Goal: Navigation & Orientation: Find specific page/section

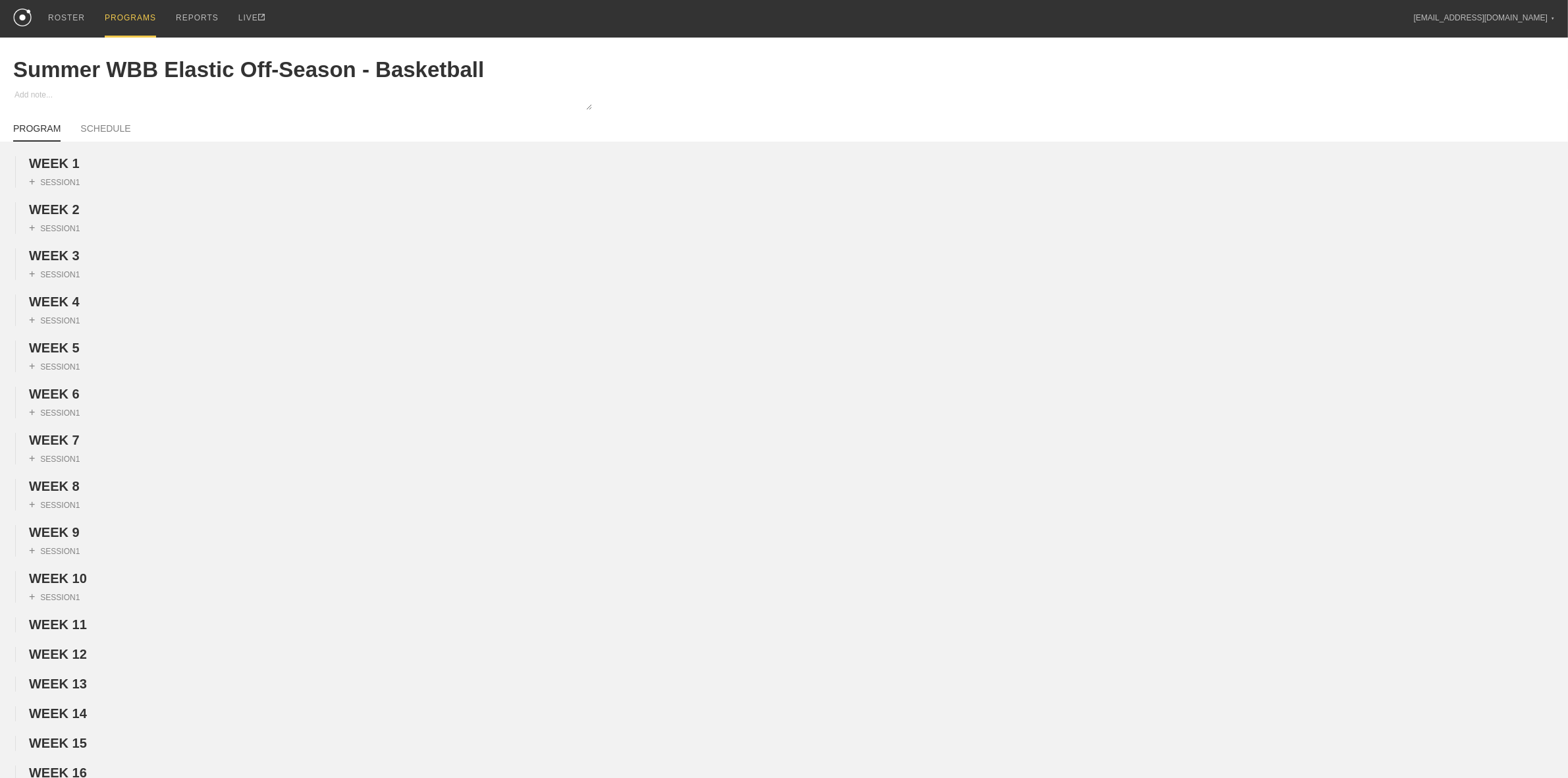
click at [132, 18] on div "PROGRAMS" at bounding box center [131, 19] width 51 height 38
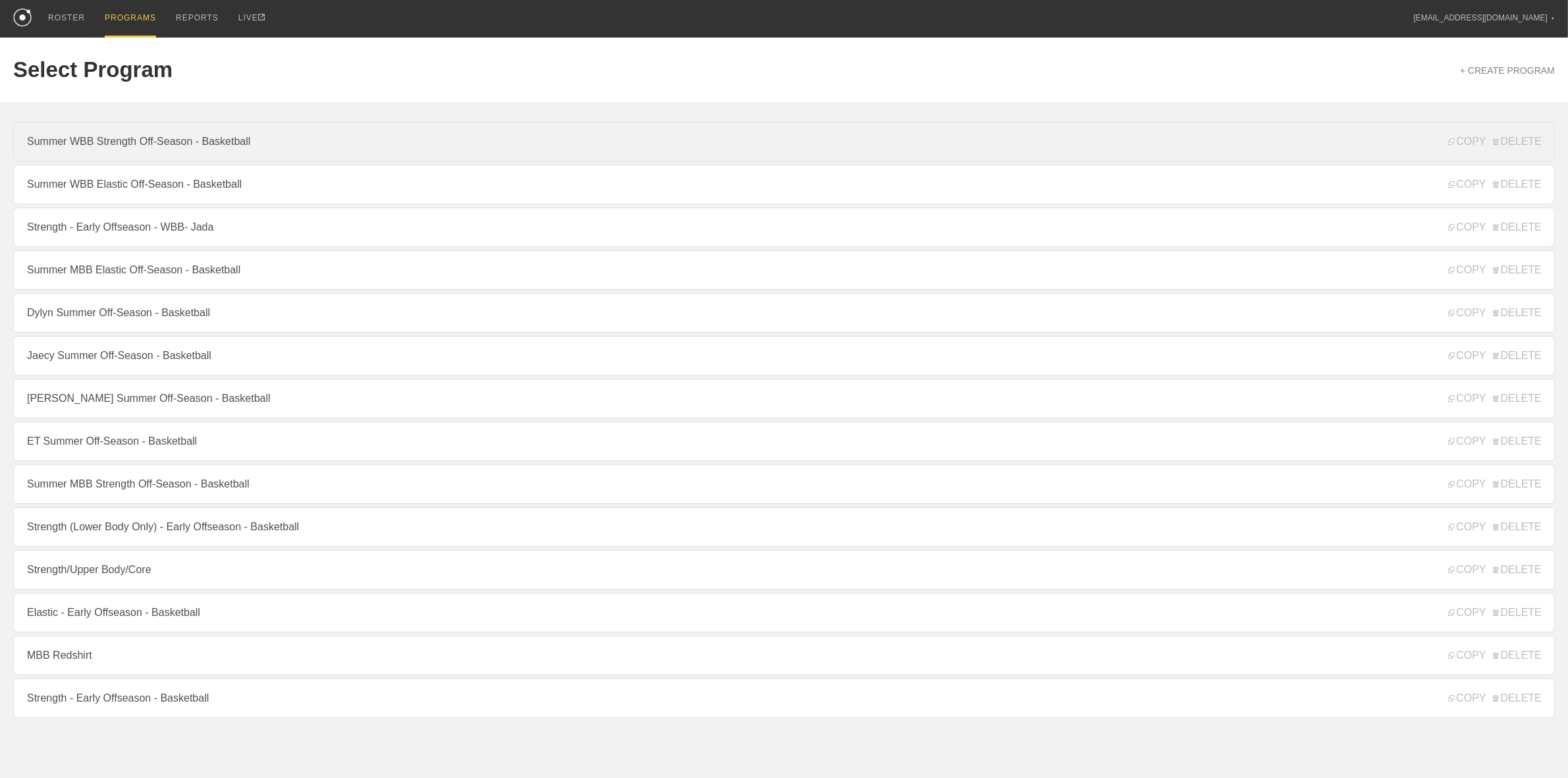
click at [104, 143] on link "Summer WBB Strength Off-Season - Basketball" at bounding box center [784, 142] width 1542 height 40
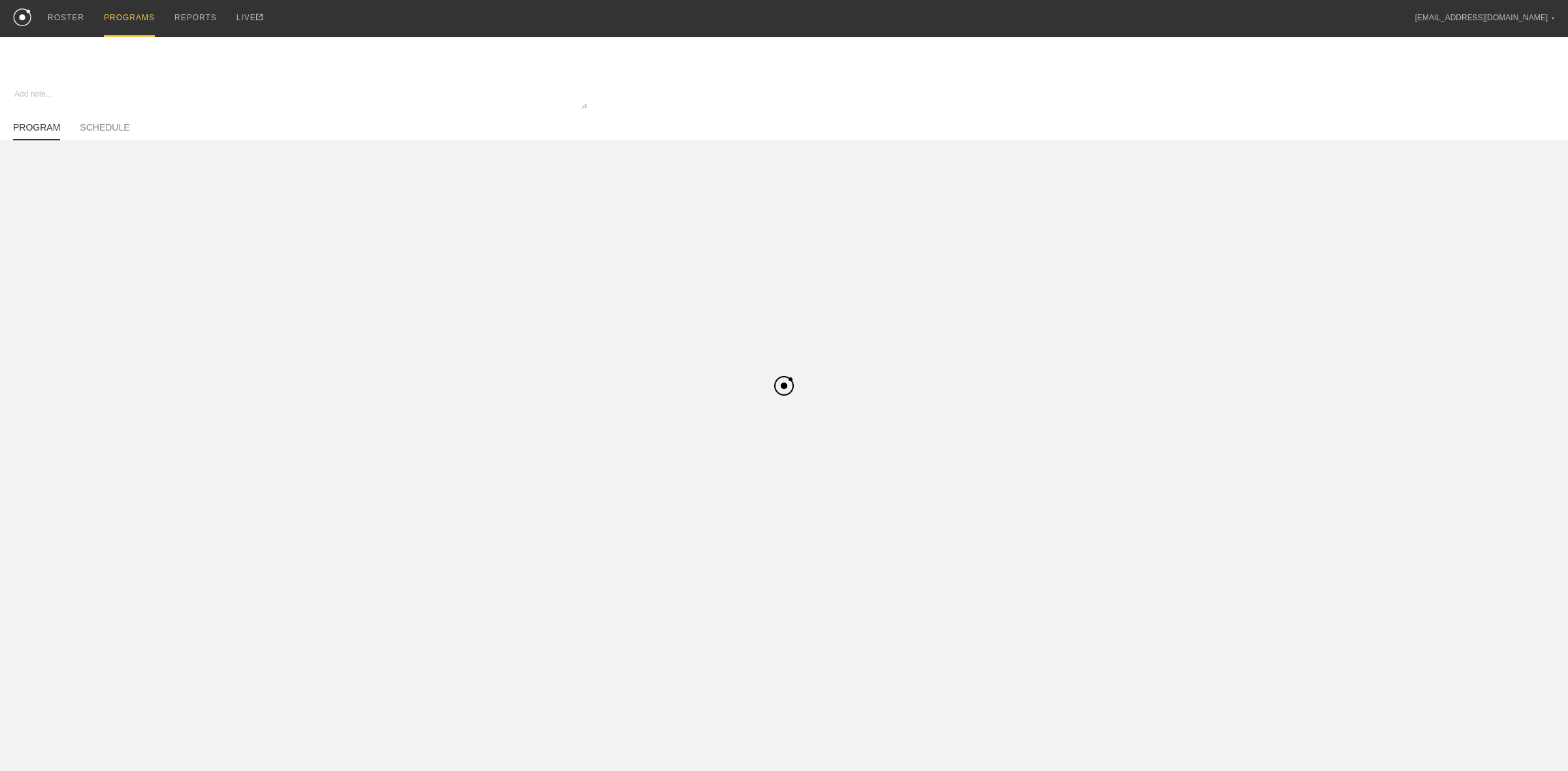
type textarea "x"
type input "Summer WBB Strength Off-Season - Basketball"
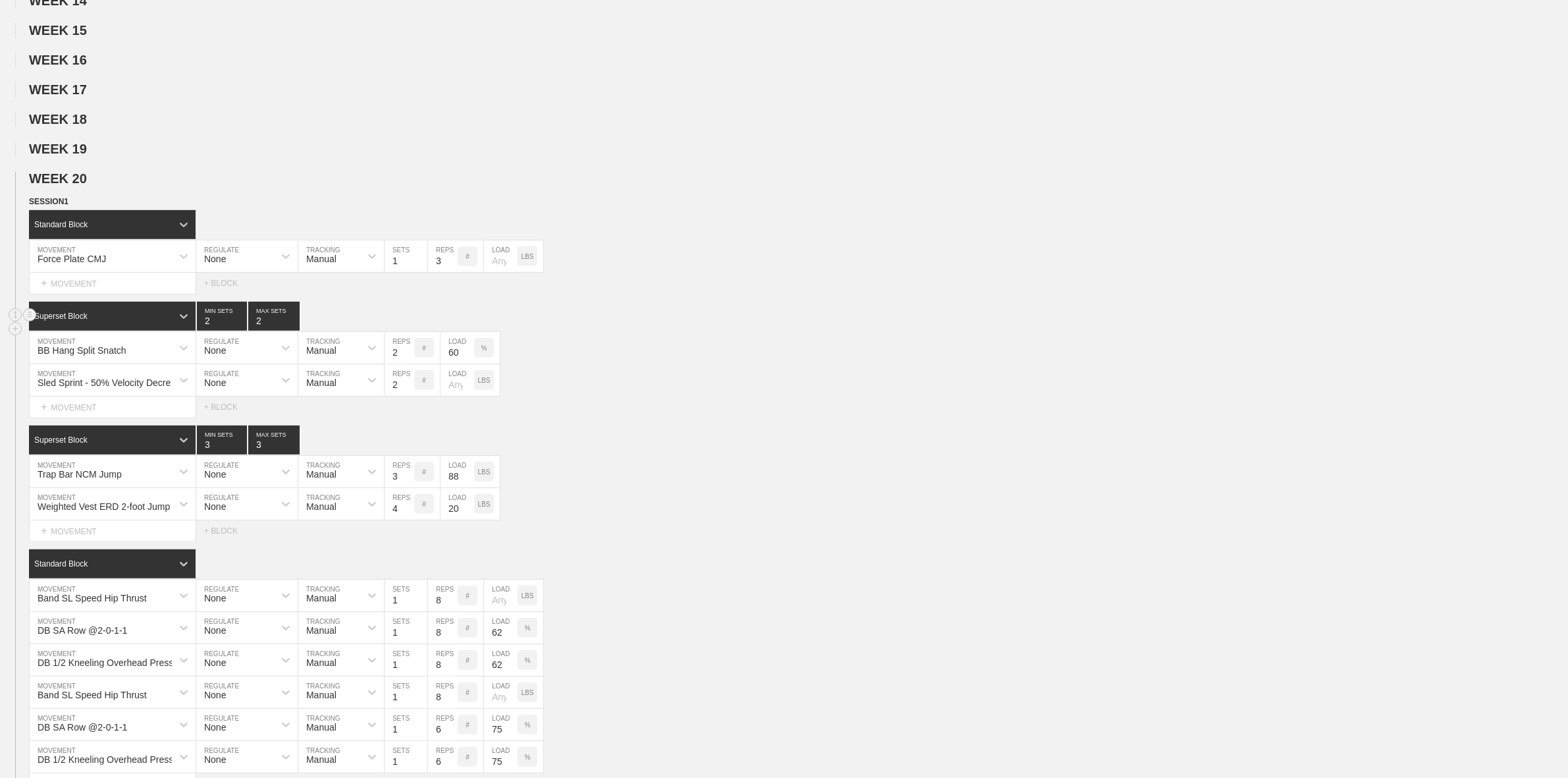
scroll to position [741, 0]
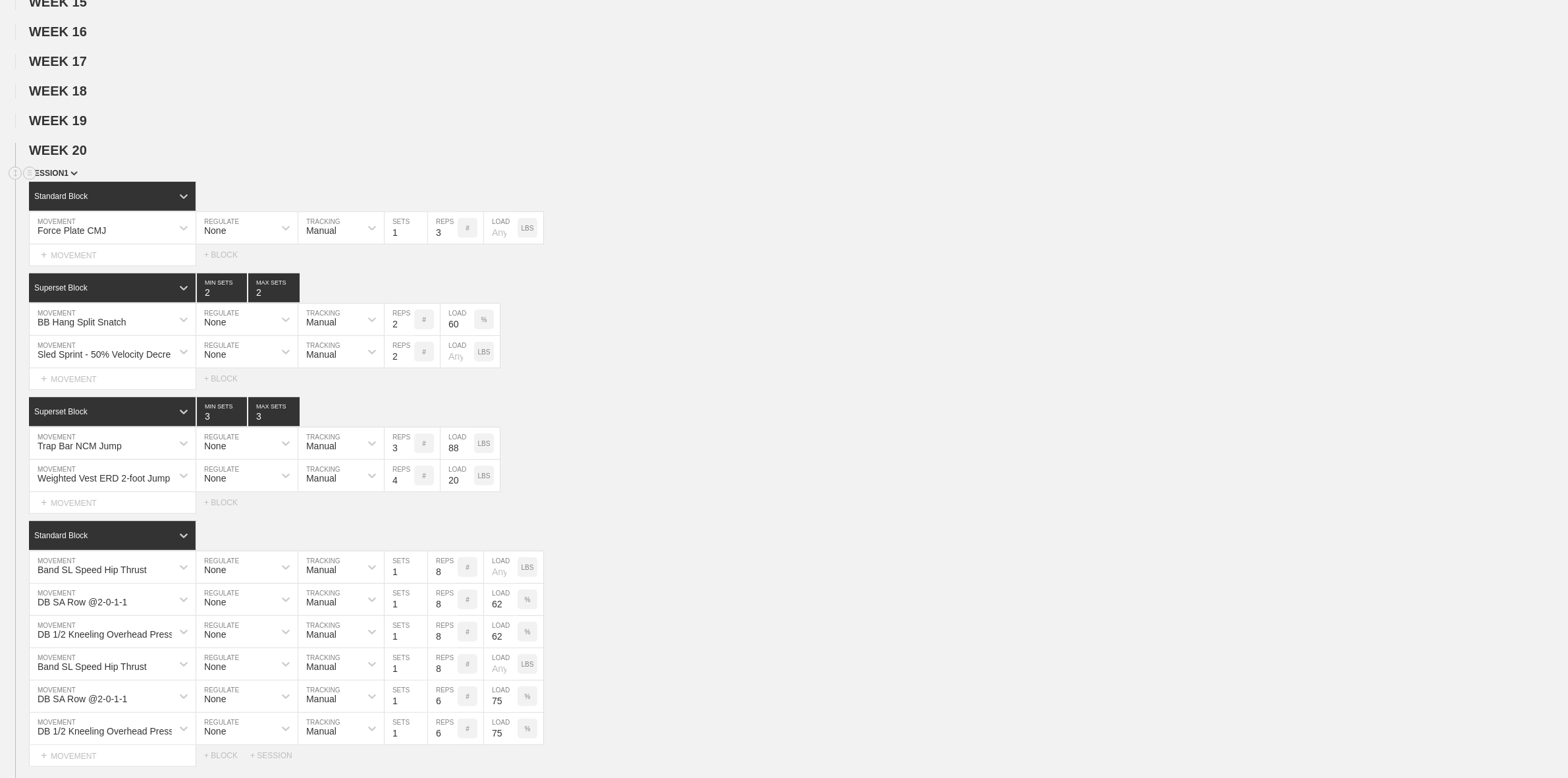
click at [66, 182] on div "SESSION 1" at bounding box center [799, 174] width 1540 height 15
click at [66, 178] on span "SESSION 1" at bounding box center [54, 173] width 49 height 9
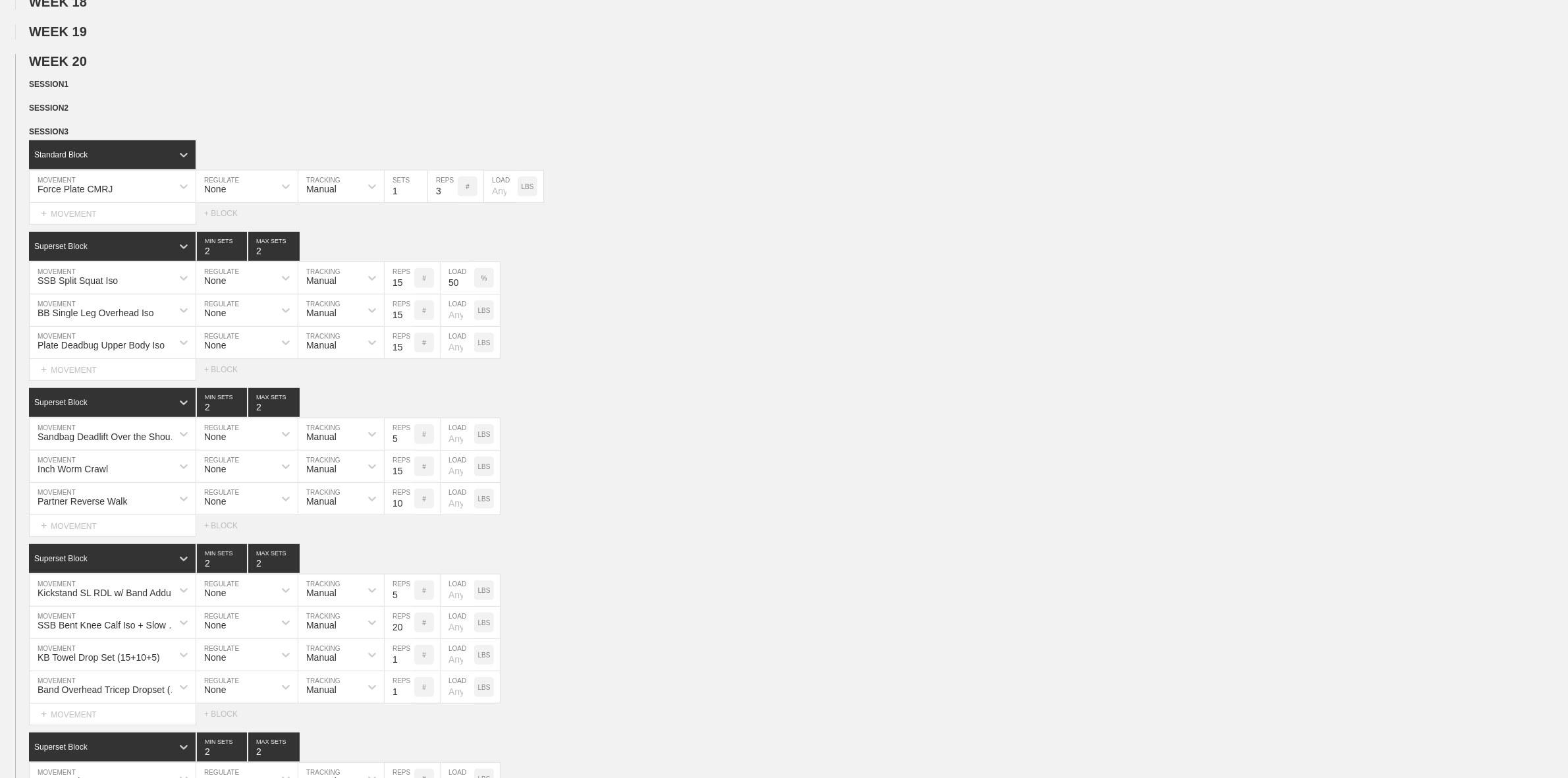
scroll to position [823, 0]
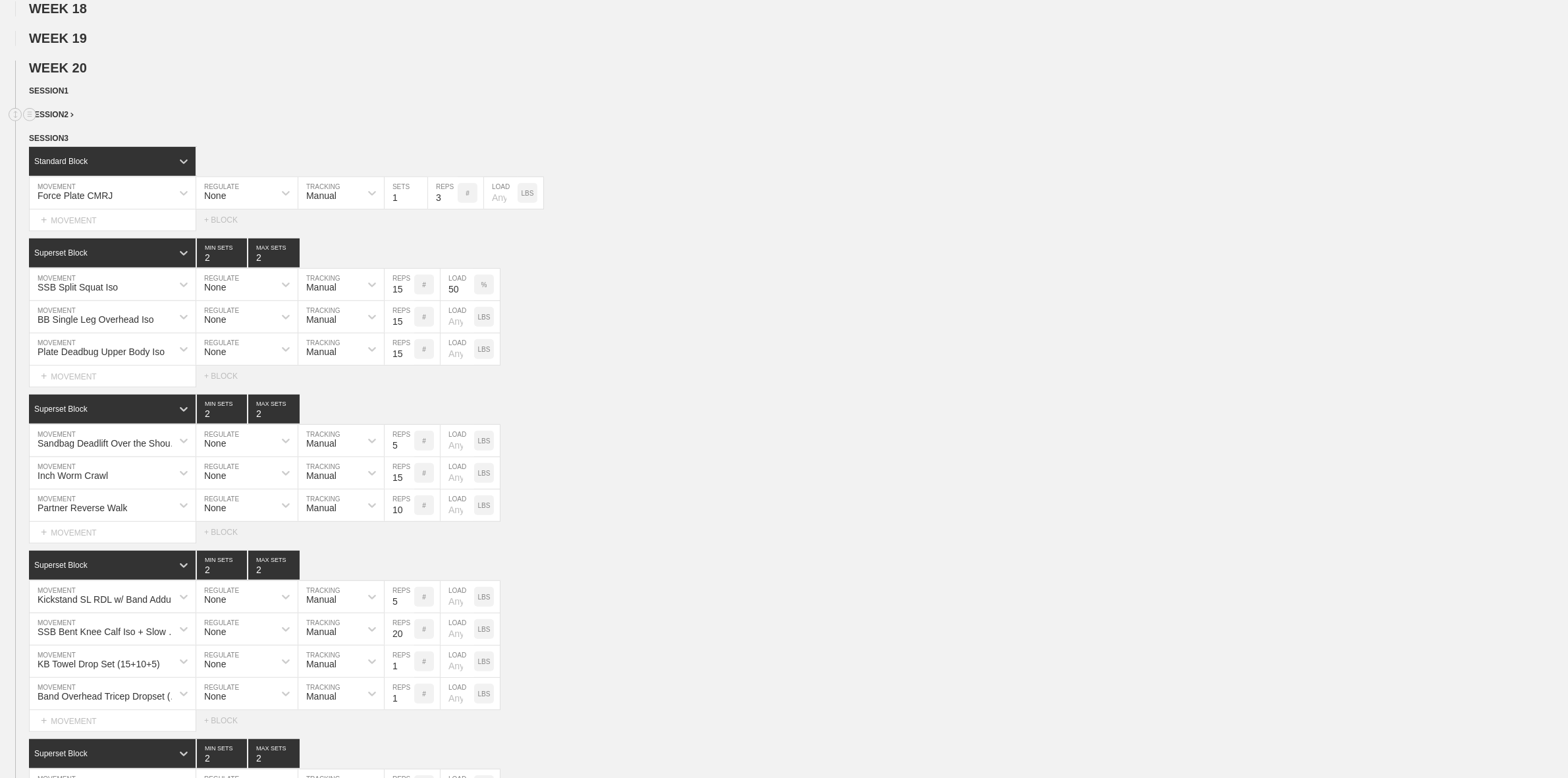
click at [66, 119] on span "SESSION 2" at bounding box center [51, 115] width 44 height 9
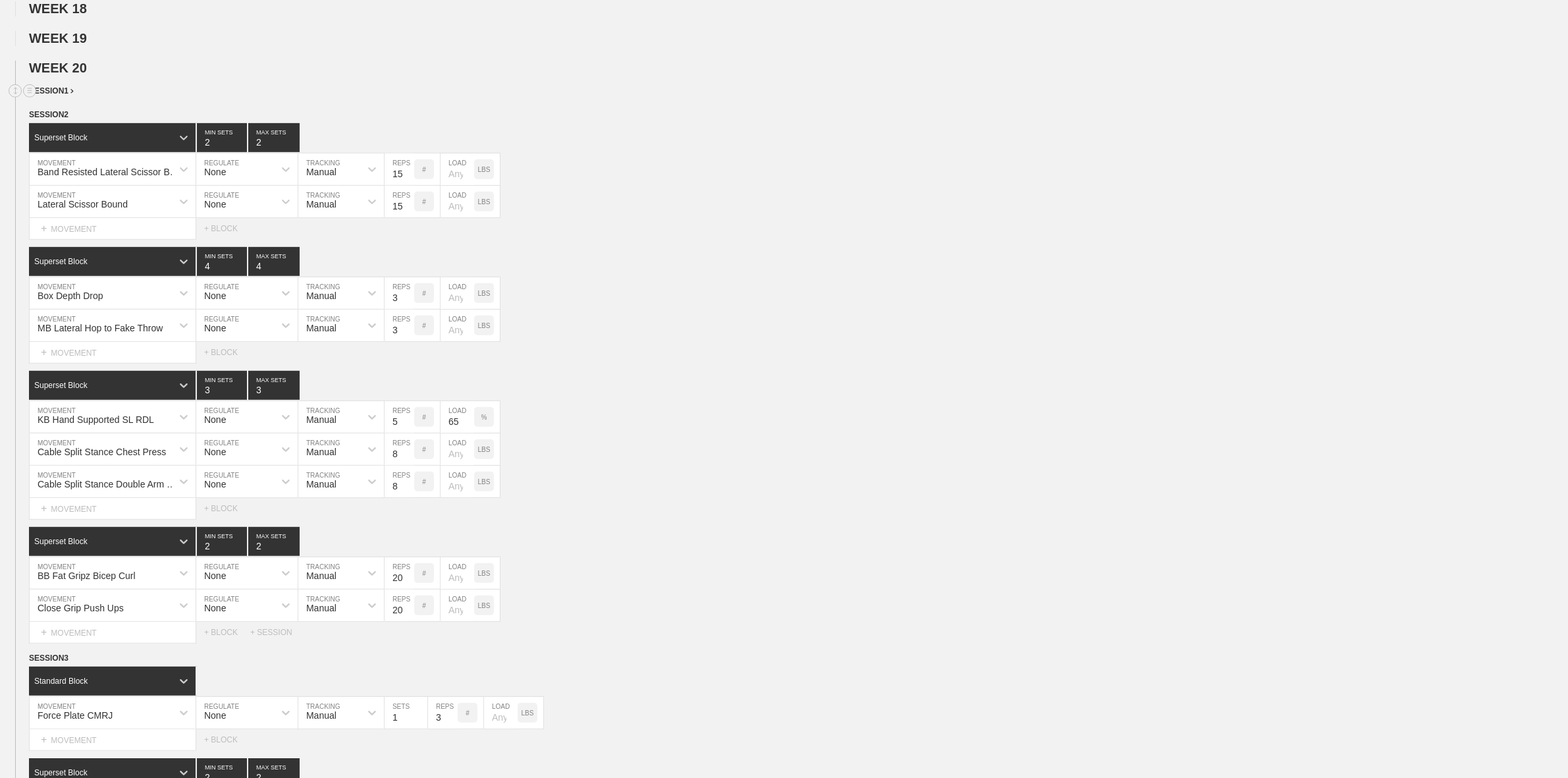
scroll to position [741, 0]
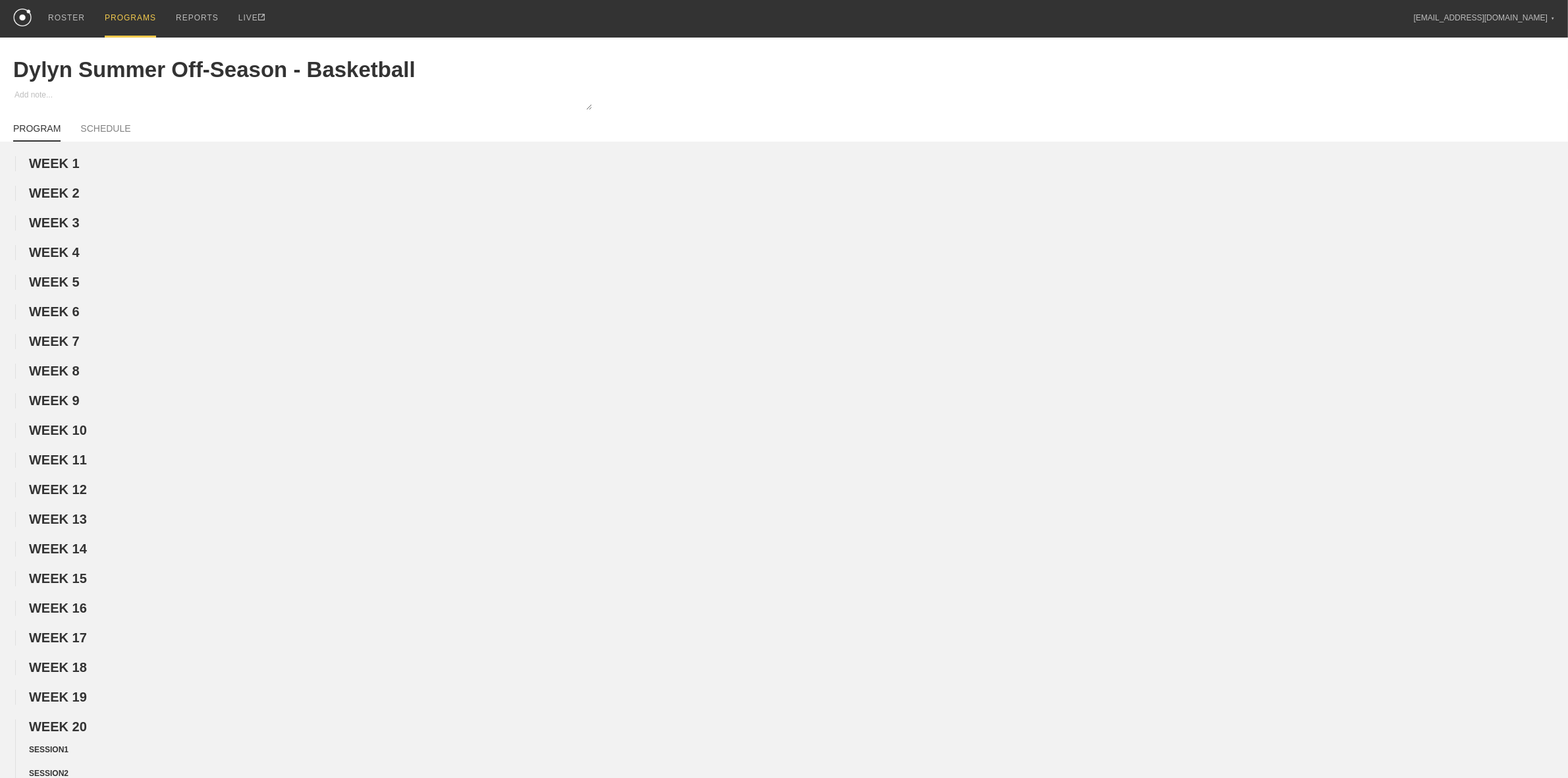
click at [133, 22] on div "PROGRAMS" at bounding box center [131, 19] width 51 height 38
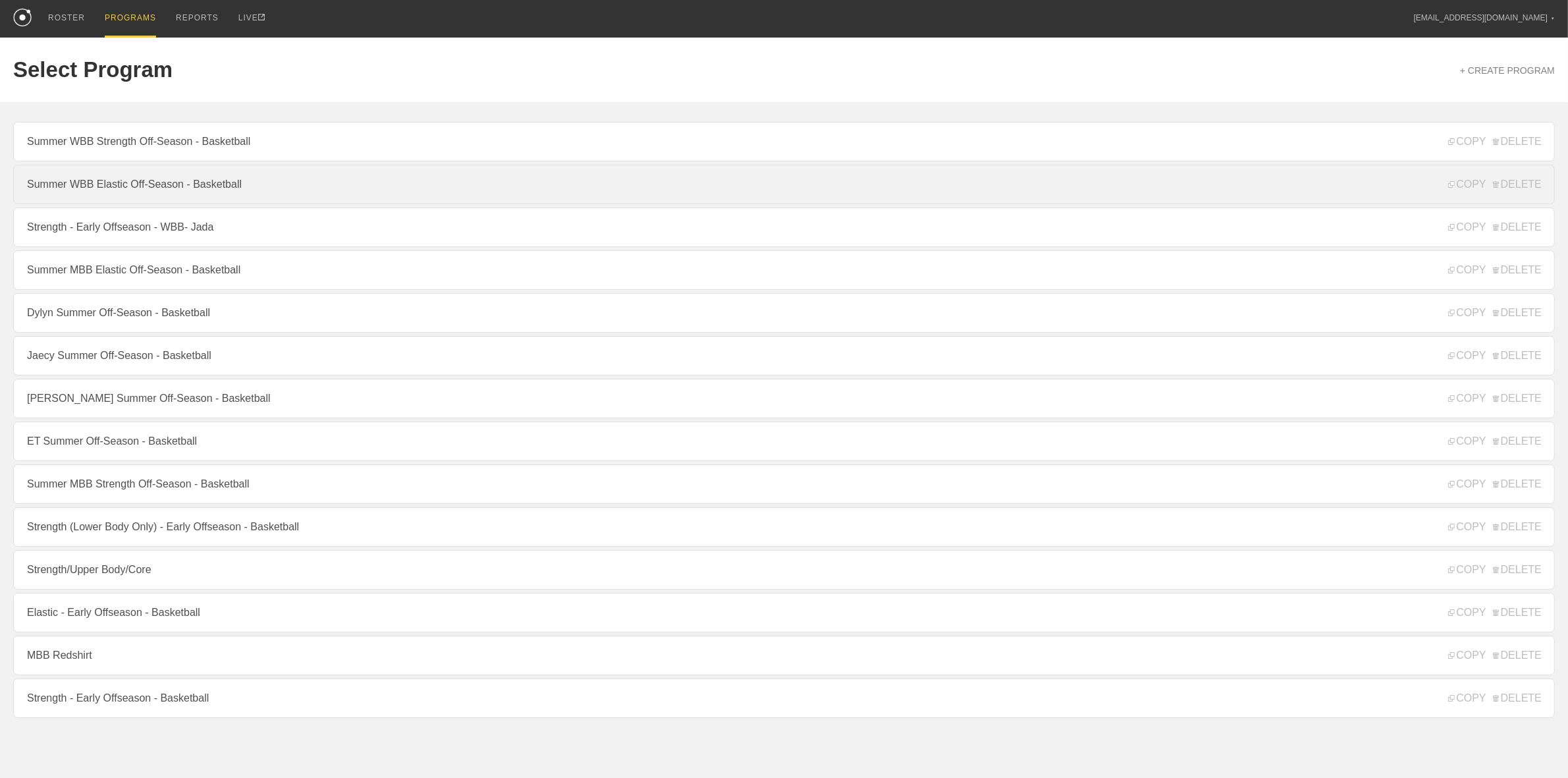
click at [147, 192] on link "Summer WBB Elastic Off-Season - Basketball" at bounding box center [784, 185] width 1542 height 40
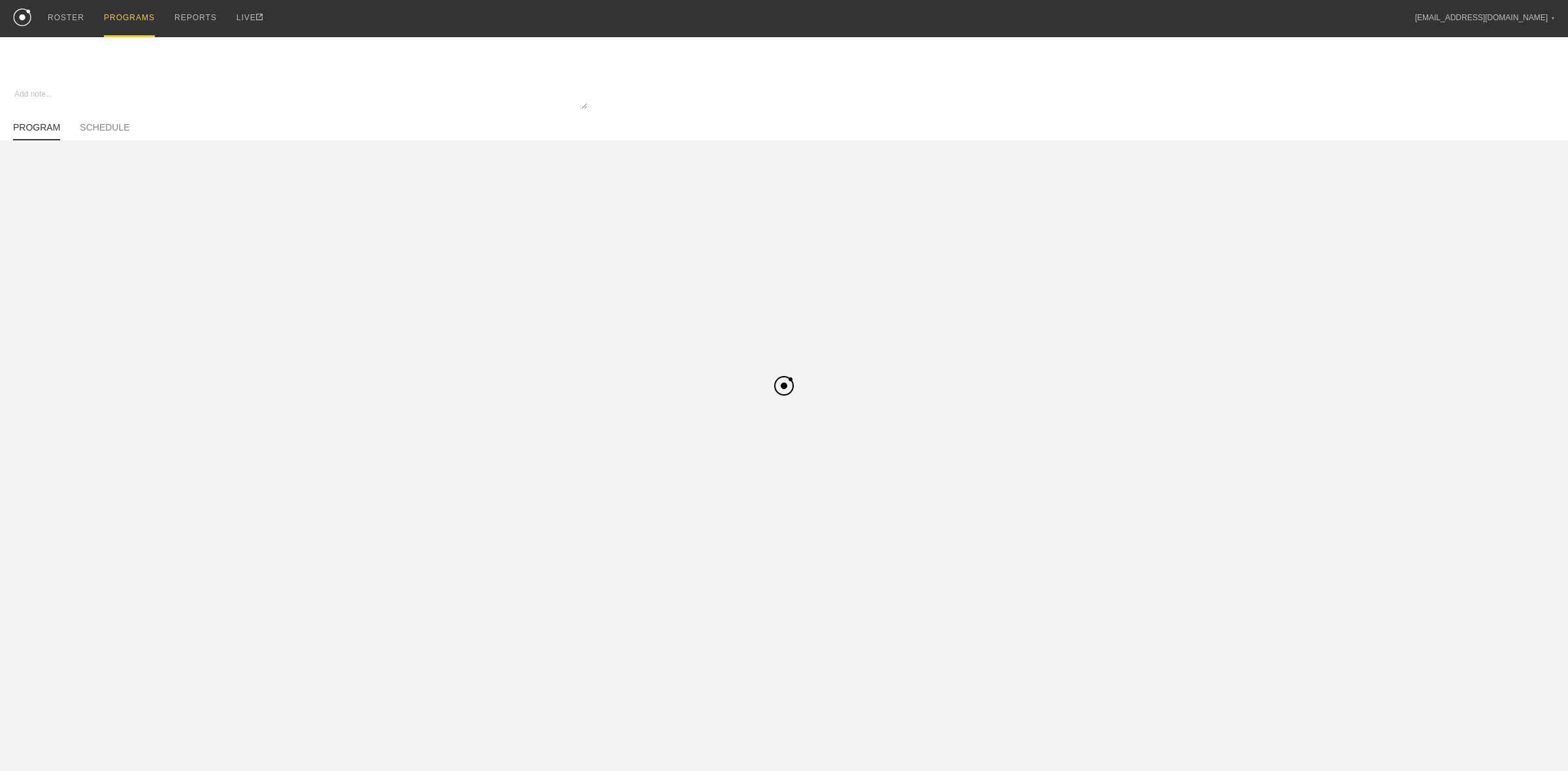
type textarea "x"
type input "Summer WBB Elastic Off-Season - Basketball"
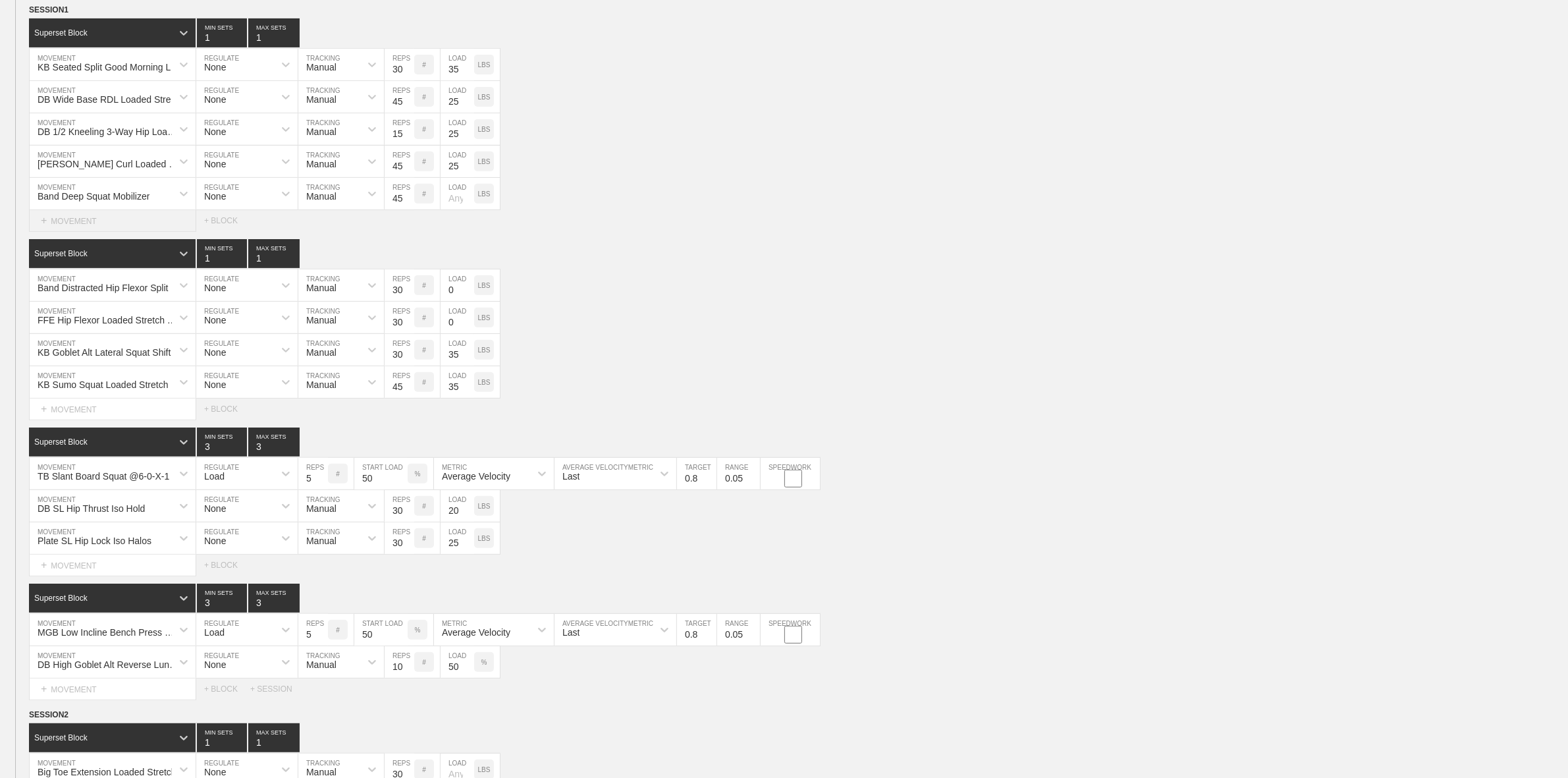
scroll to position [576, 0]
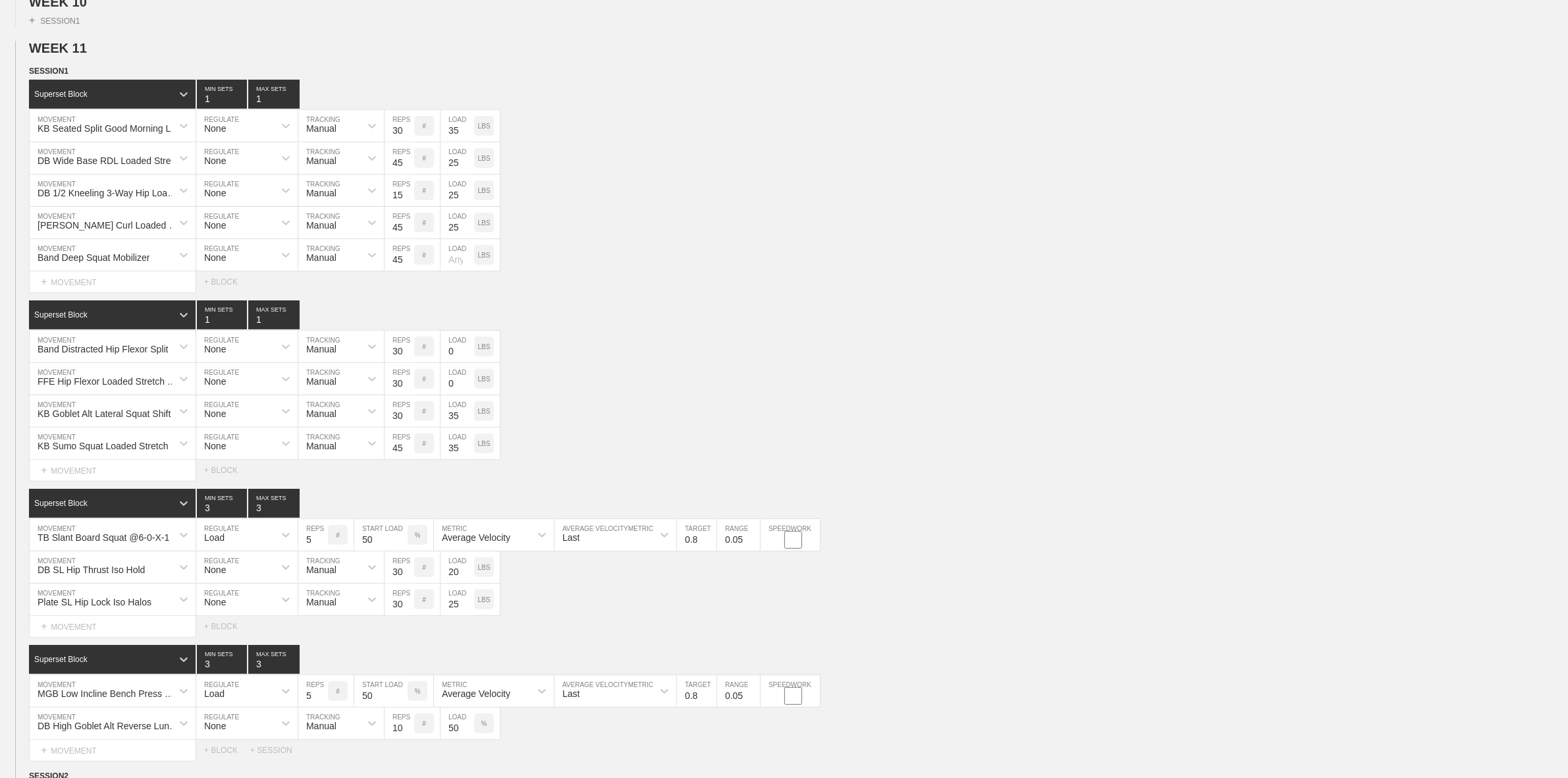
click at [77, 55] on span "WEEK 11" at bounding box center [63, 47] width 69 height 14
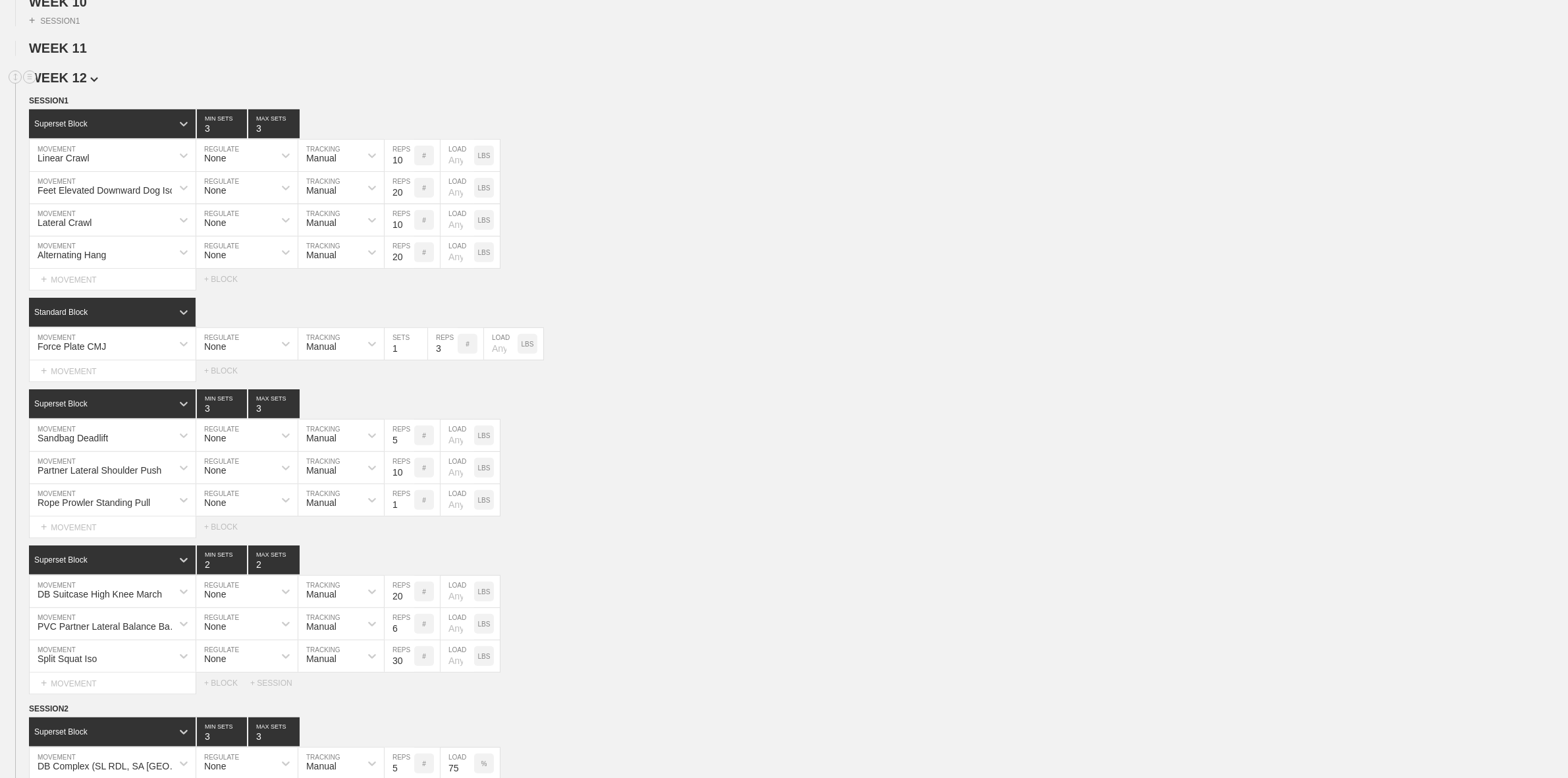
click at [83, 85] on span "WEEK 12" at bounding box center [63, 77] width 69 height 14
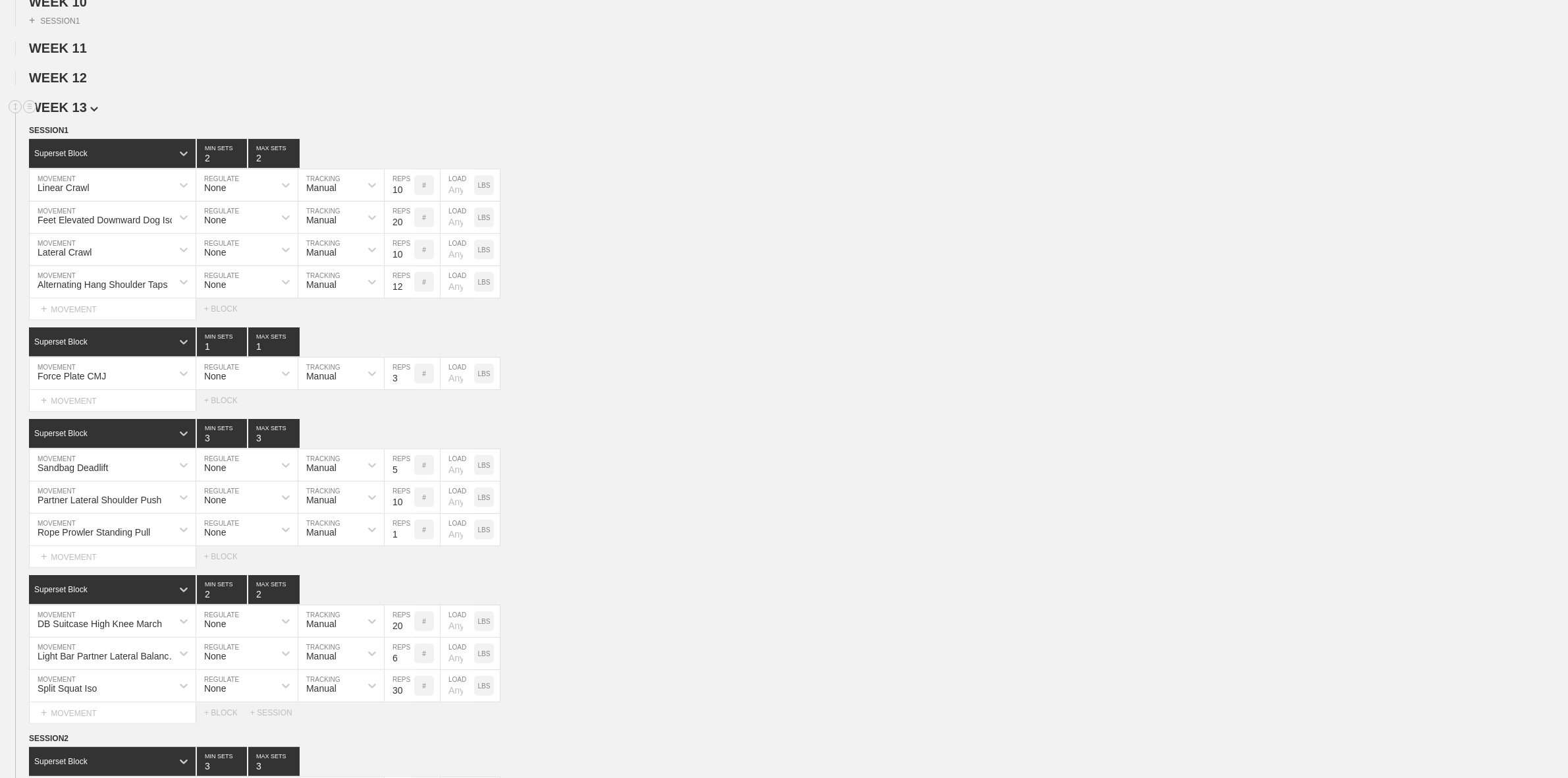
click at [86, 115] on span "WEEK 13" at bounding box center [63, 107] width 69 height 14
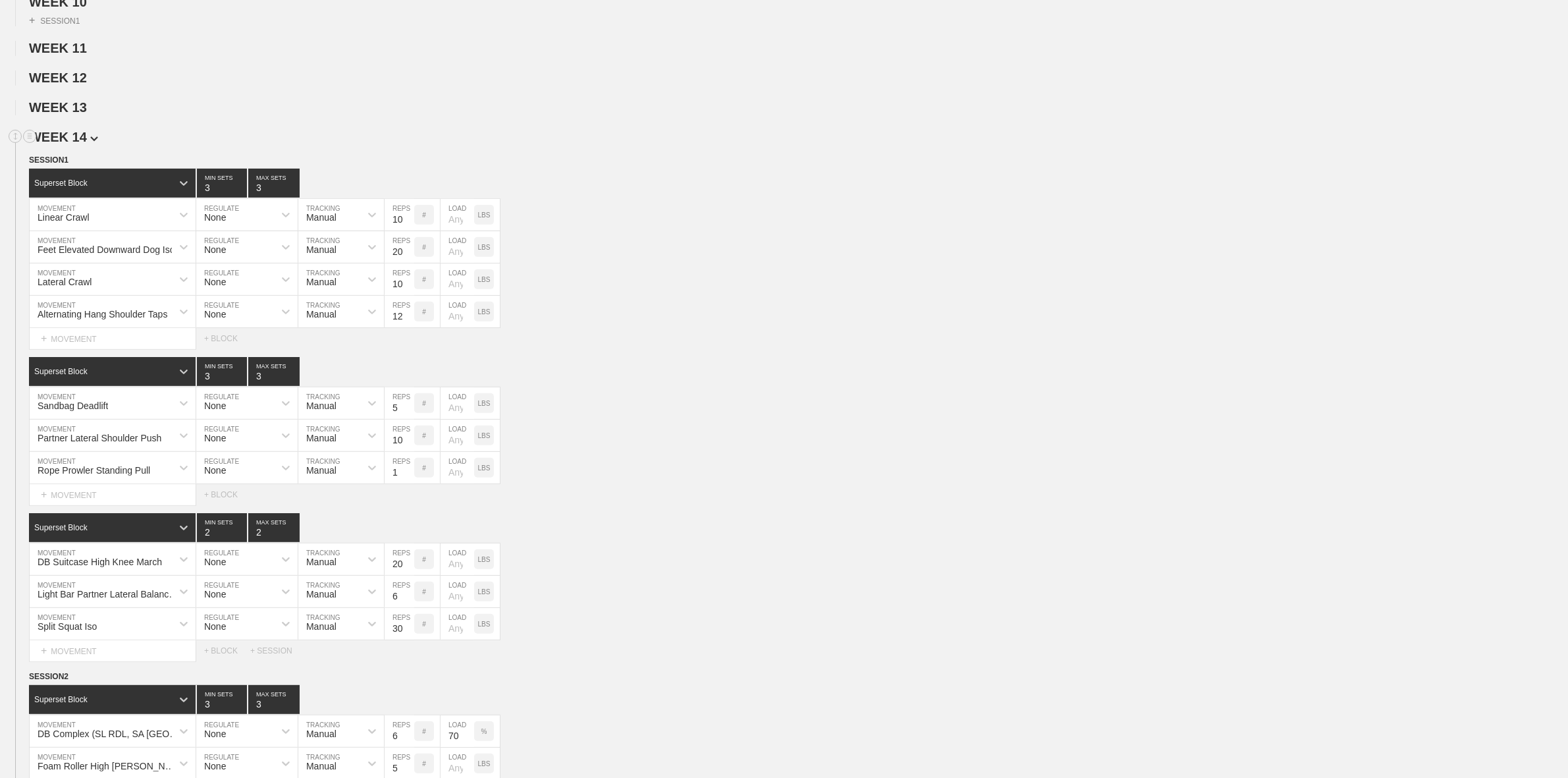
click at [79, 144] on span "WEEK 14" at bounding box center [63, 136] width 69 height 14
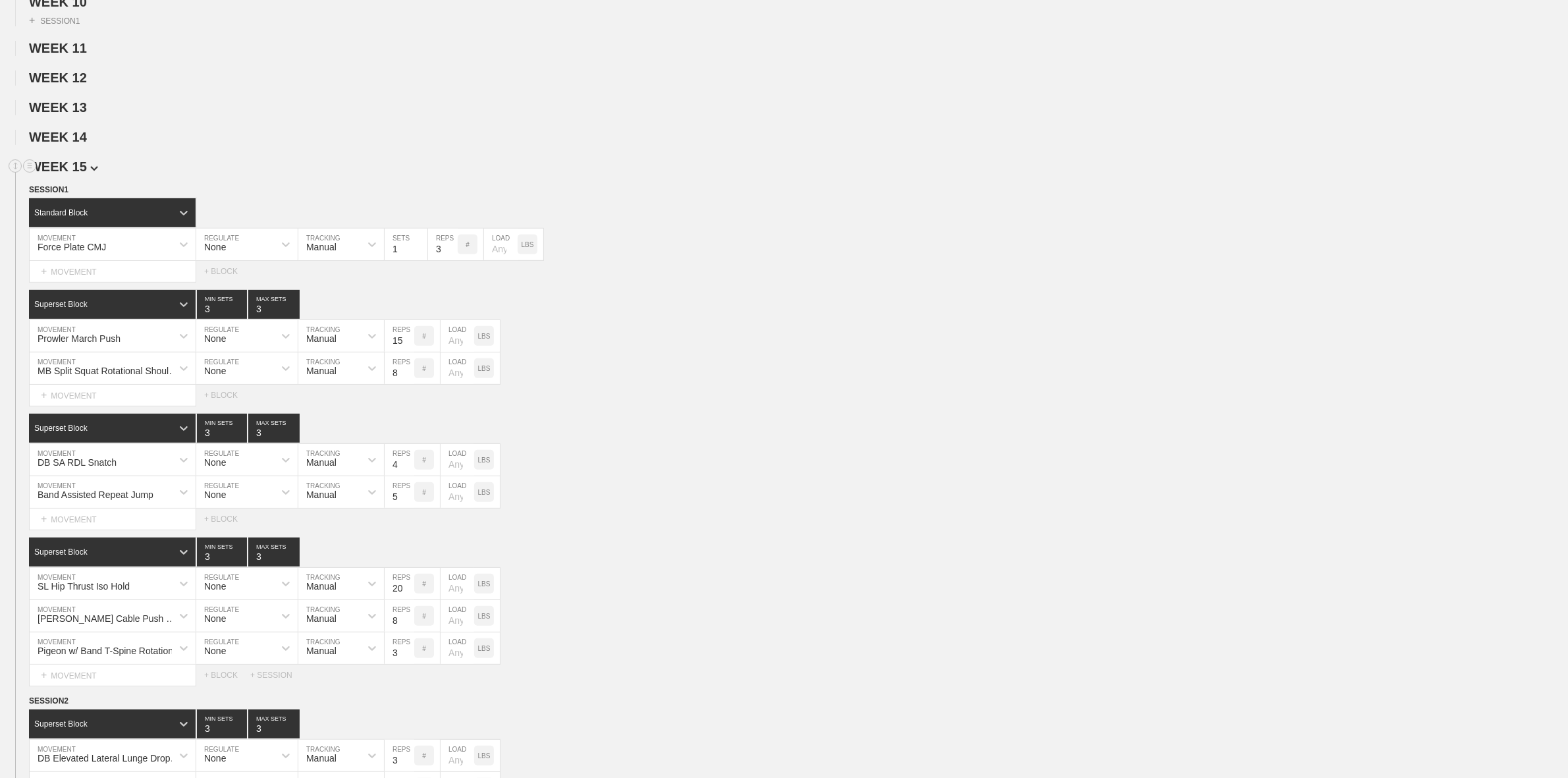
click at [79, 174] on span "WEEK 15" at bounding box center [63, 166] width 69 height 14
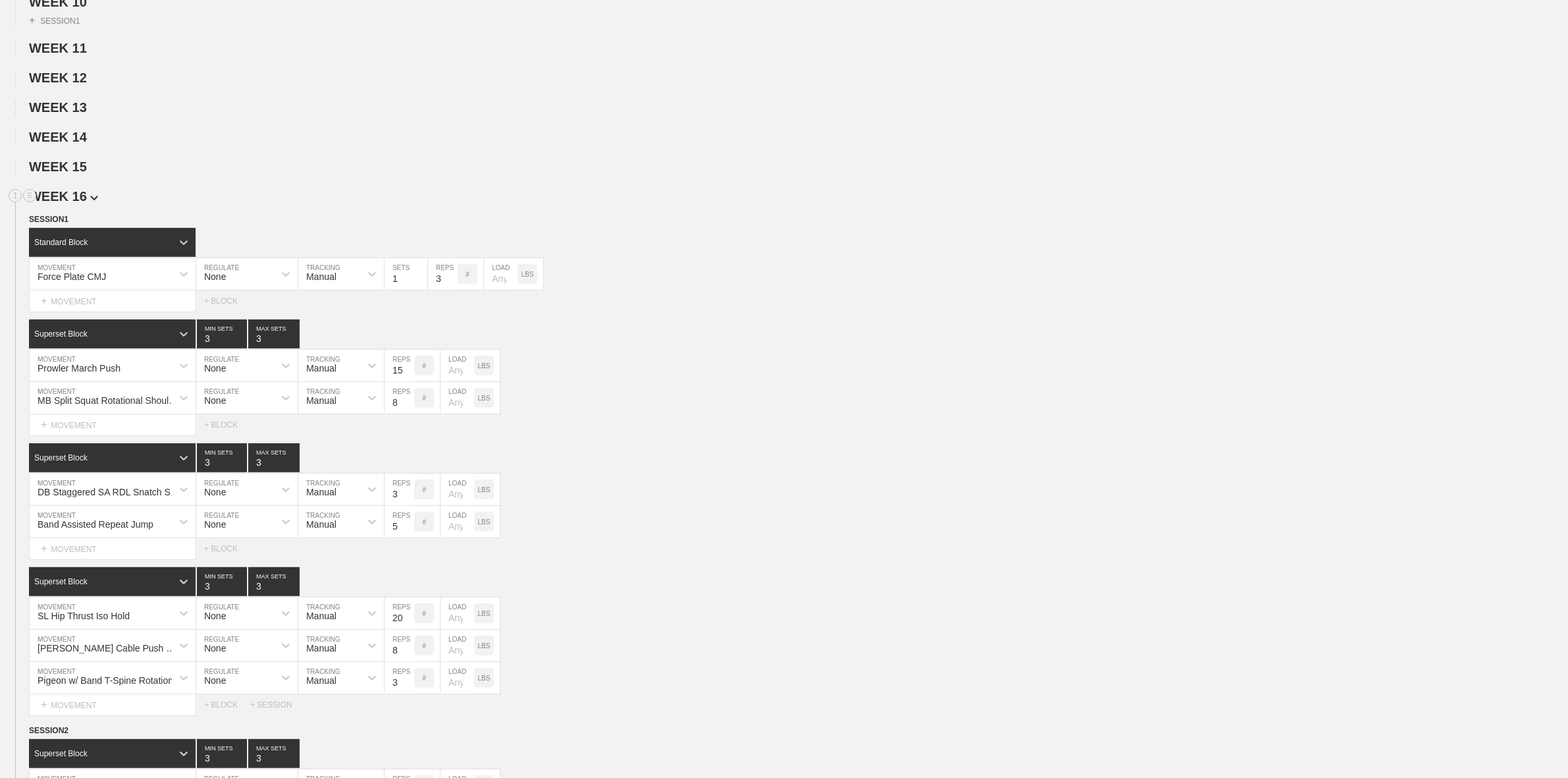
click at [78, 203] on span "WEEK 16" at bounding box center [63, 196] width 69 height 14
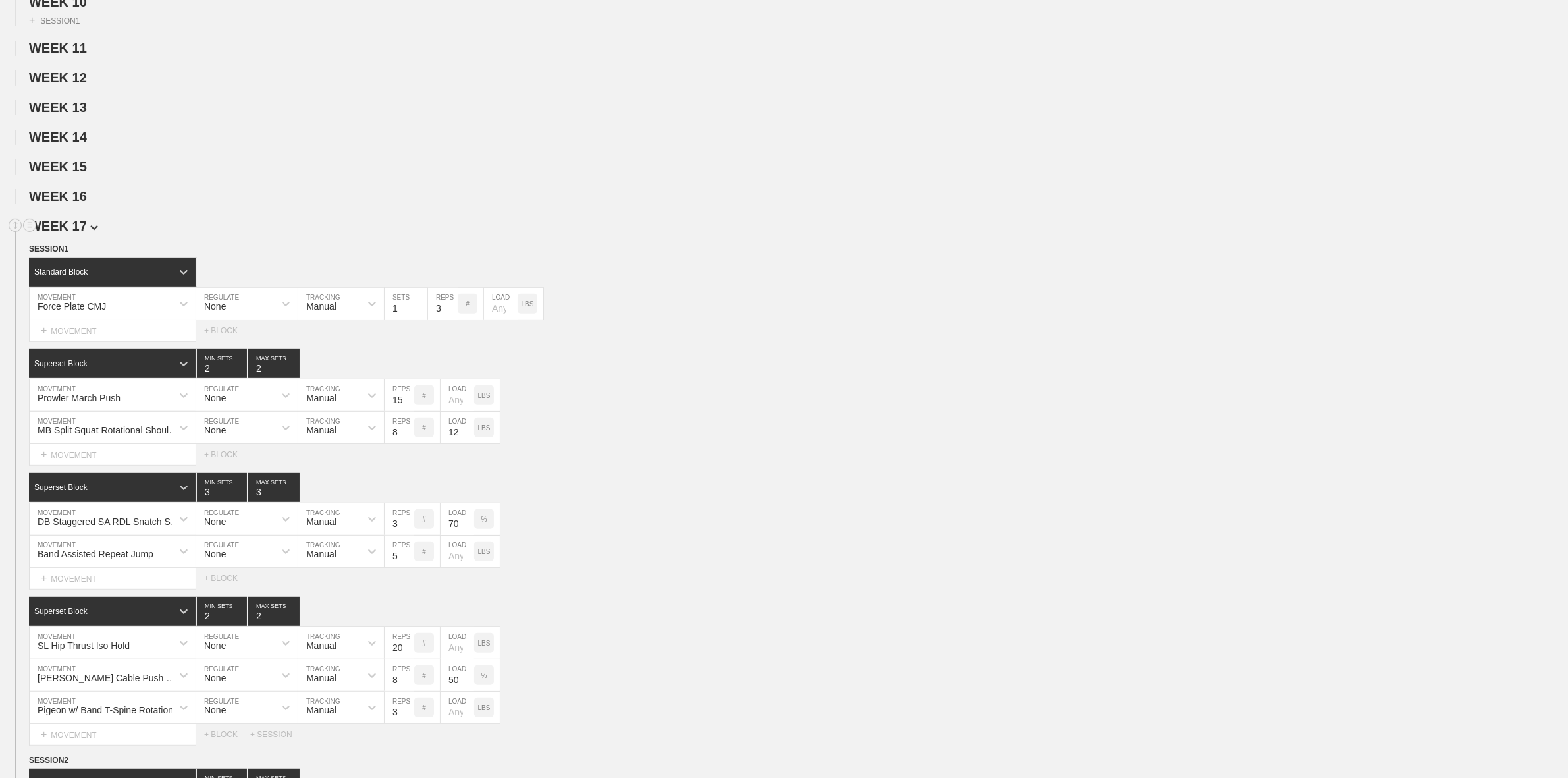
click at [81, 233] on span "WEEK 17" at bounding box center [63, 225] width 69 height 14
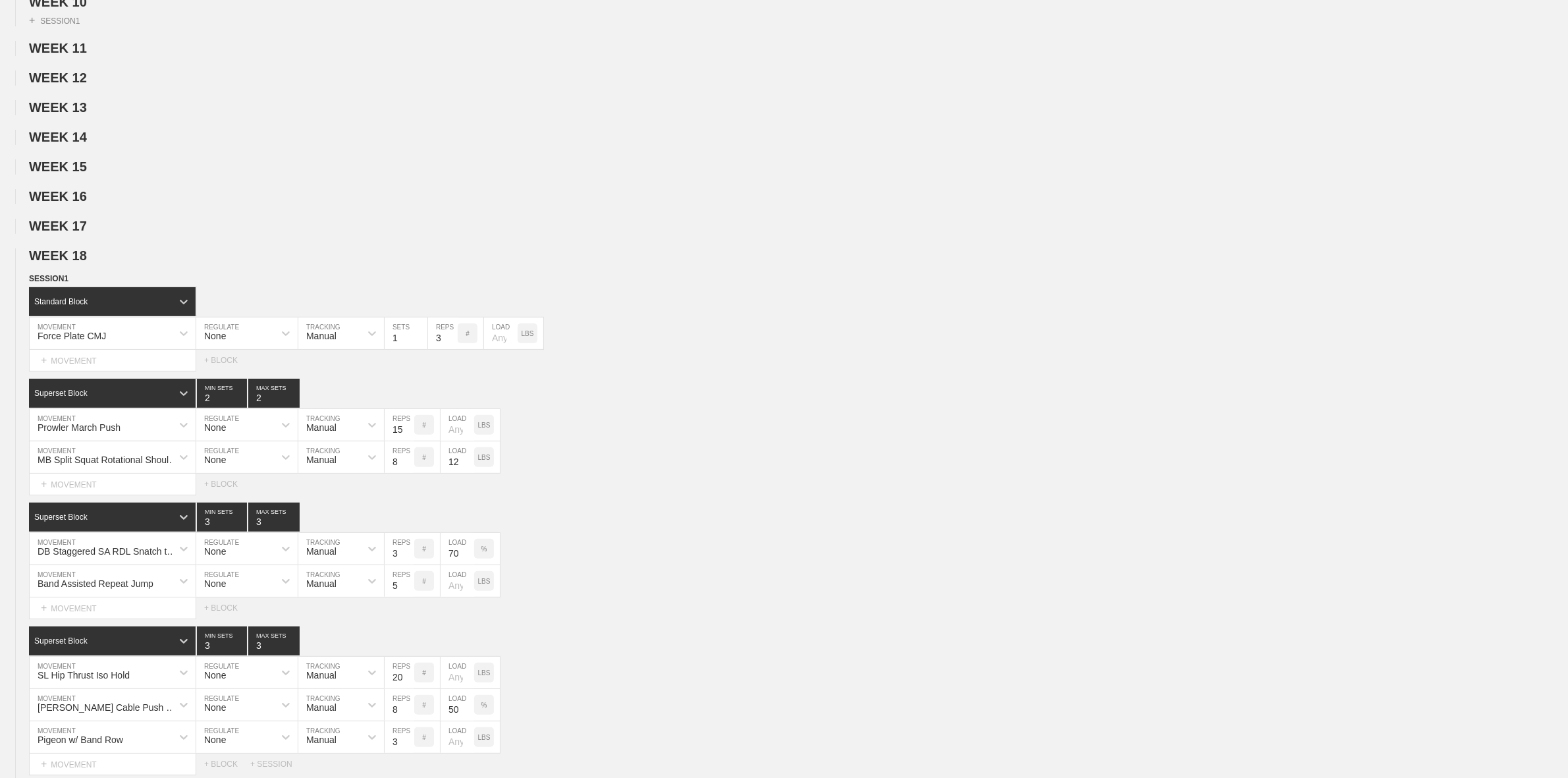
click at [83, 263] on span "WEEK 18" at bounding box center [58, 255] width 58 height 14
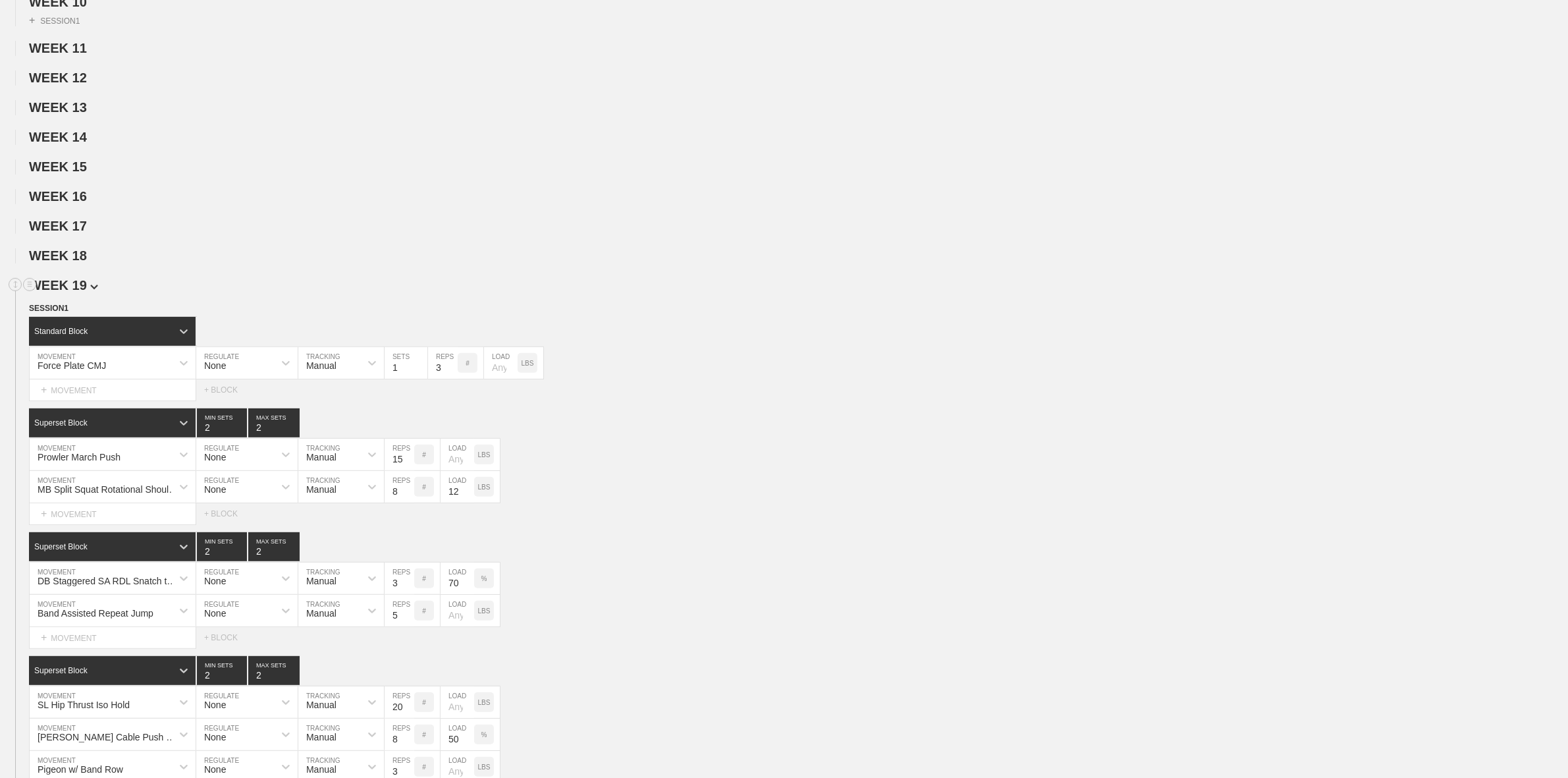
click at [79, 292] on span "WEEK 19" at bounding box center [63, 285] width 69 height 14
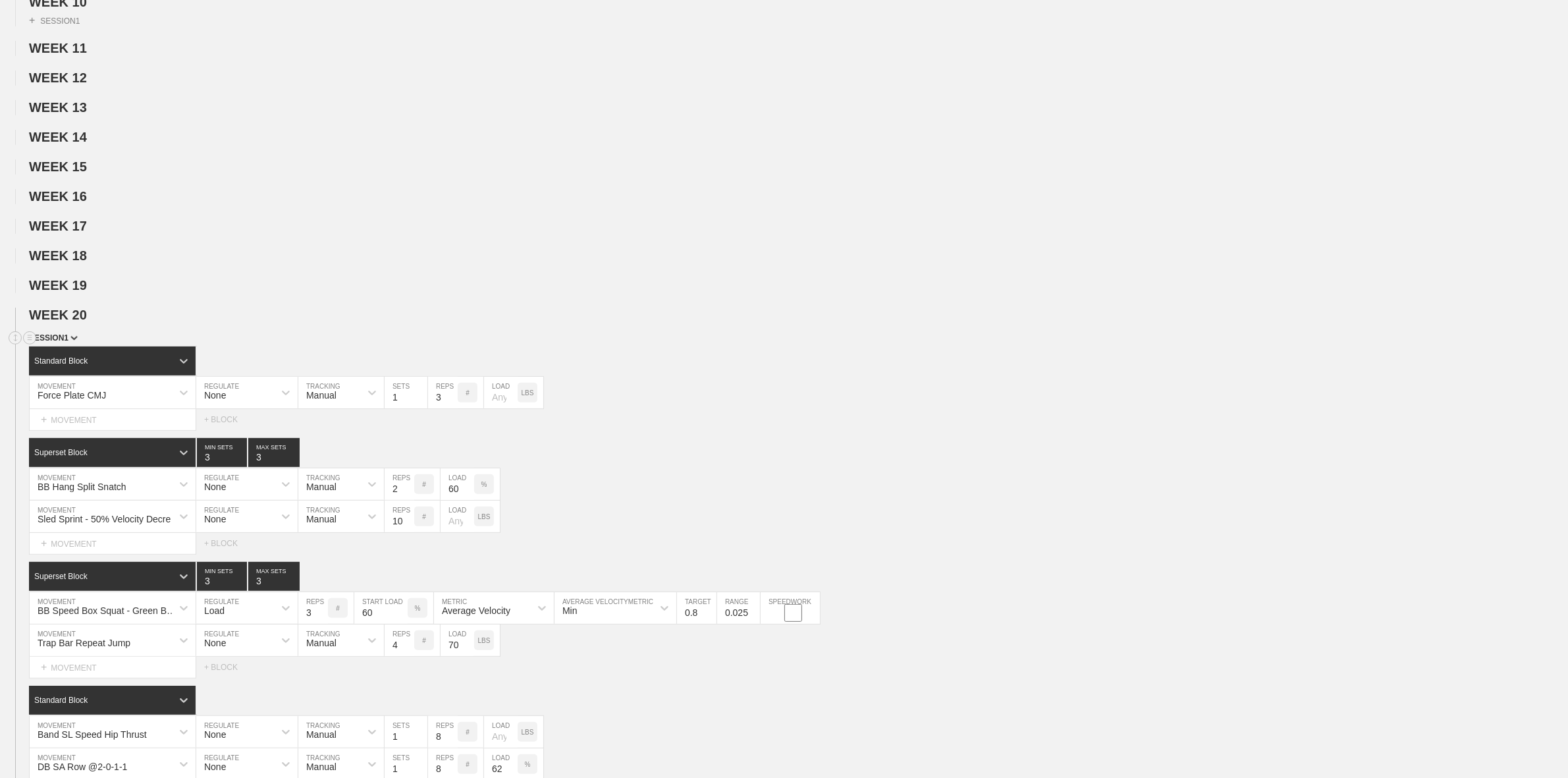
click at [64, 343] on span "SESSION 1" at bounding box center [54, 338] width 49 height 9
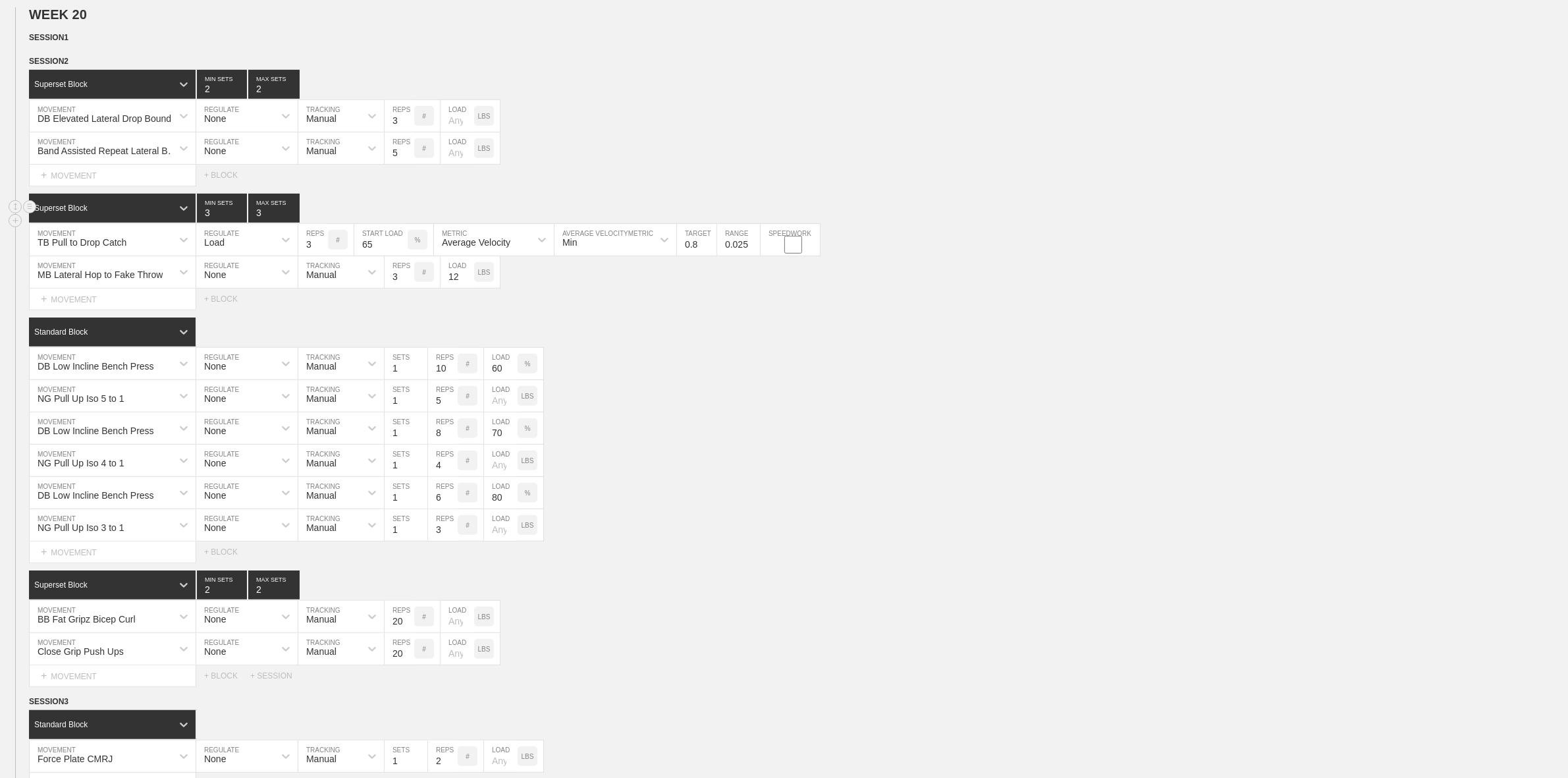
scroll to position [906, 0]
